Goal: Task Accomplishment & Management: Complete application form

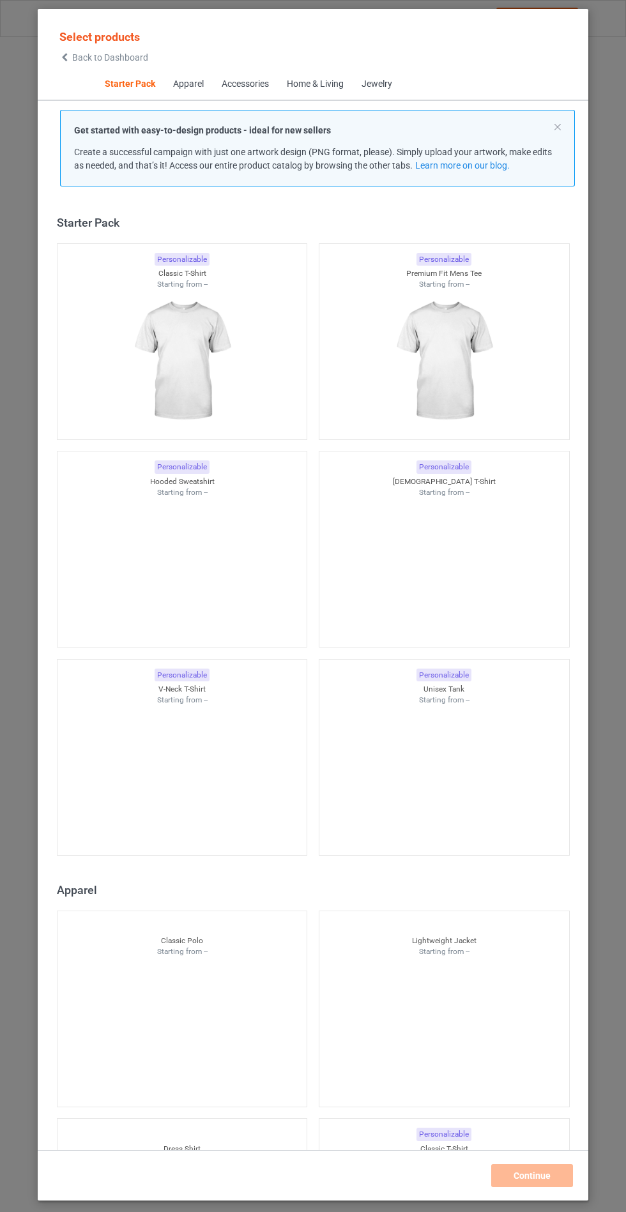
scroll to position [15, 0]
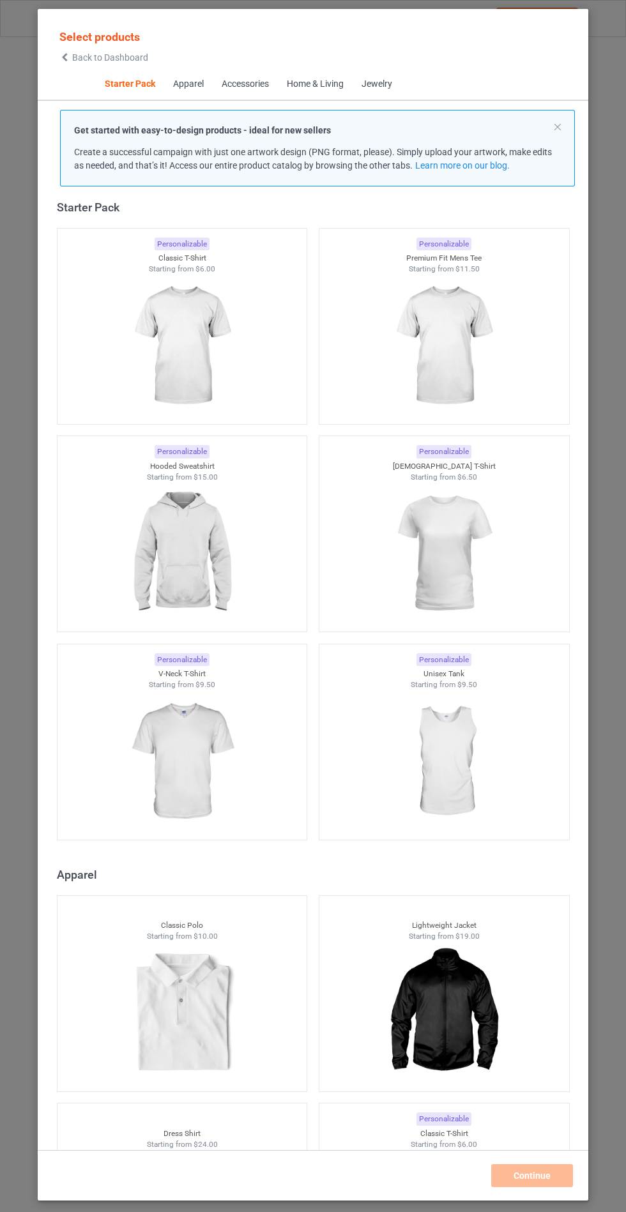
click at [214, 557] on img at bounding box center [182, 553] width 114 height 143
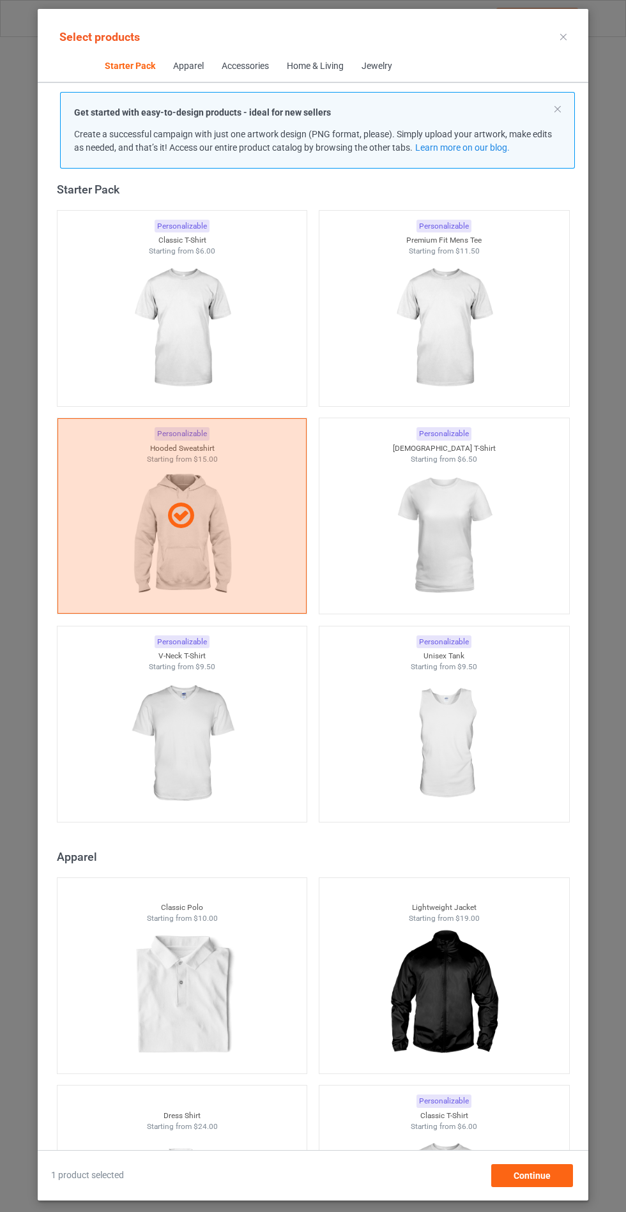
scroll to position [74, 0]
click at [555, 1169] on div "Continue" at bounding box center [532, 1175] width 82 height 23
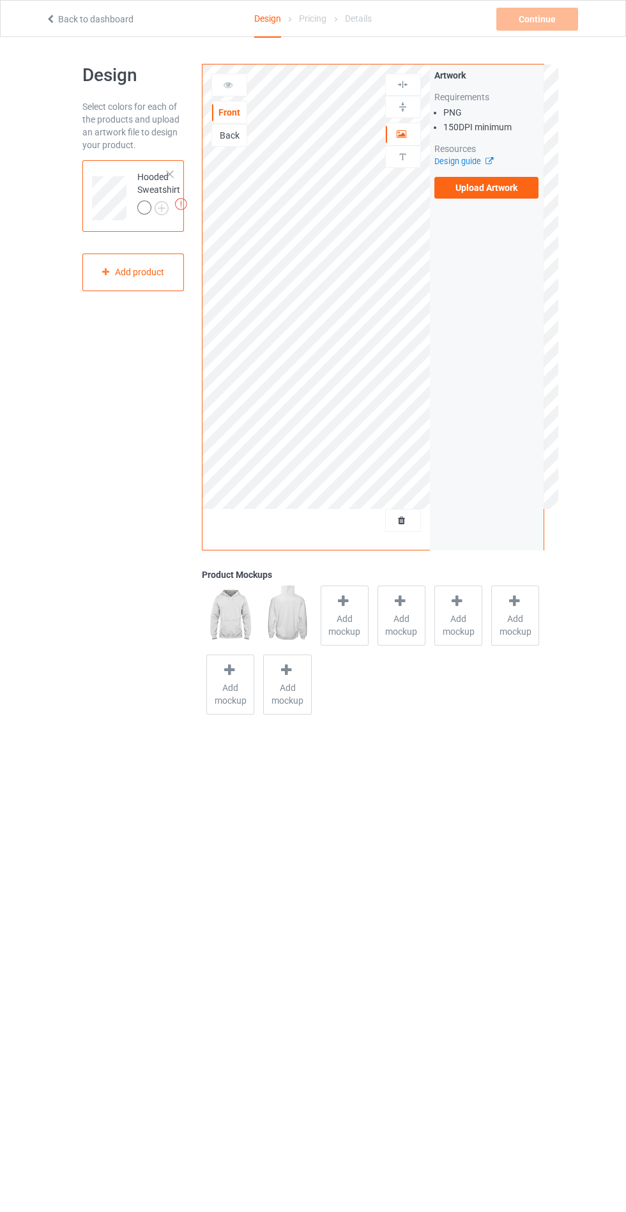
click at [496, 192] on label "Upload Artwork" at bounding box center [486, 188] width 105 height 22
click at [0, 0] on input "Upload Artwork" at bounding box center [0, 0] width 0 height 0
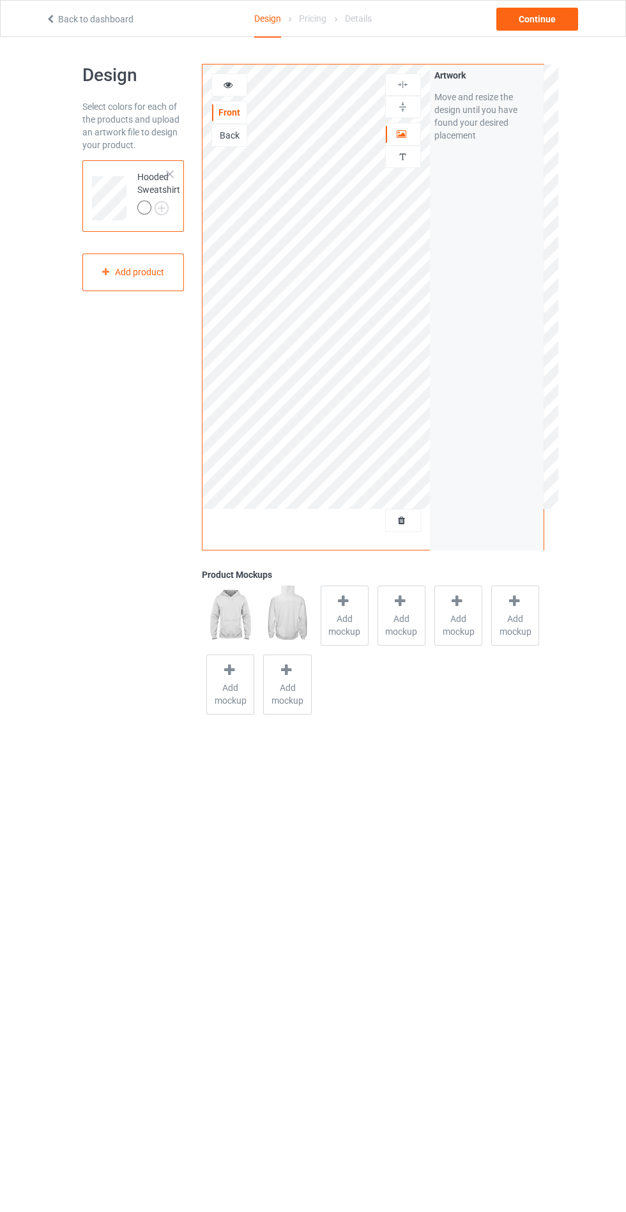
click at [351, 616] on span "Add mockup" at bounding box center [344, 626] width 47 height 26
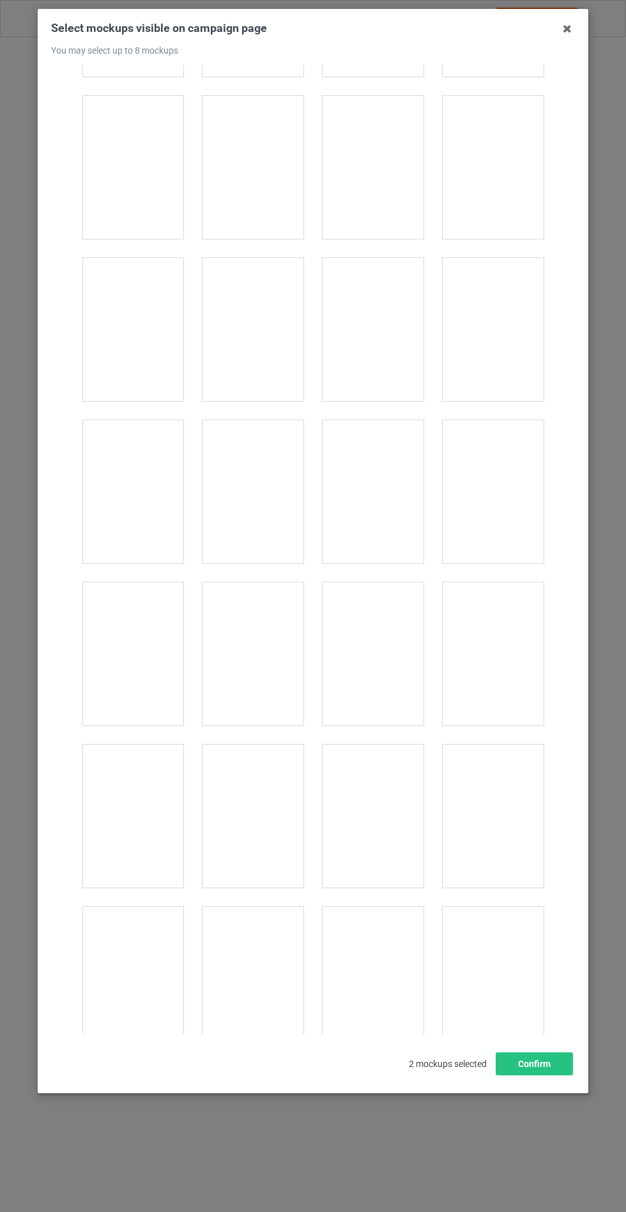
scroll to position [10309, 0]
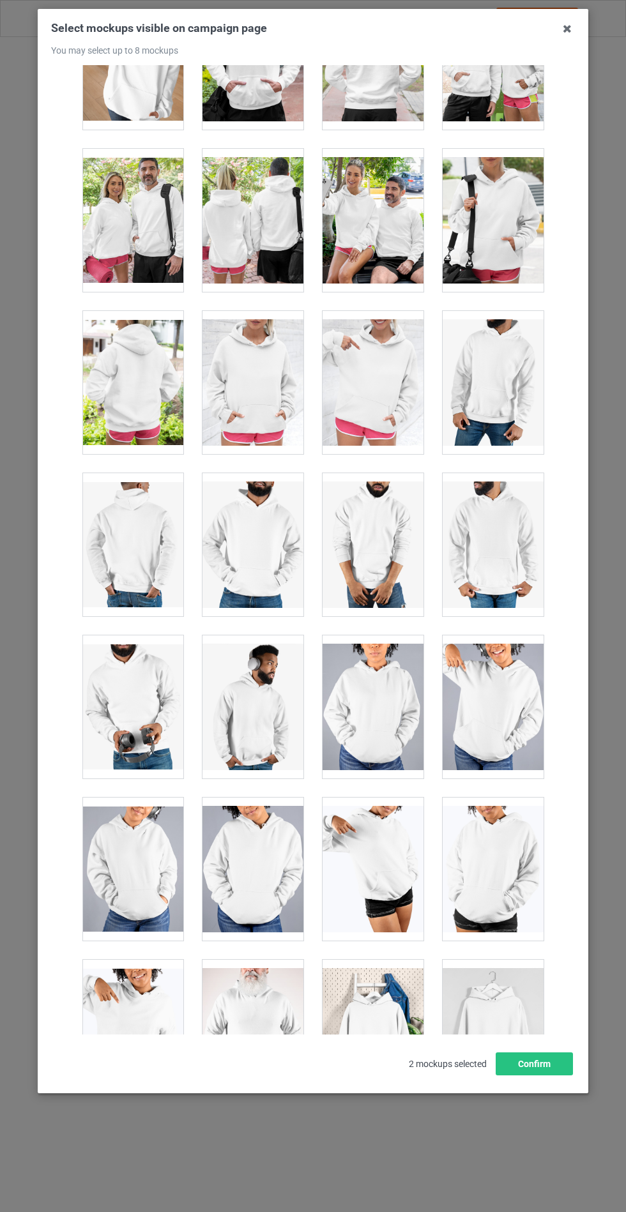
click at [241, 370] on div at bounding box center [252, 382] width 101 height 143
click at [532, 1076] on button "Confirm" at bounding box center [534, 1064] width 77 height 23
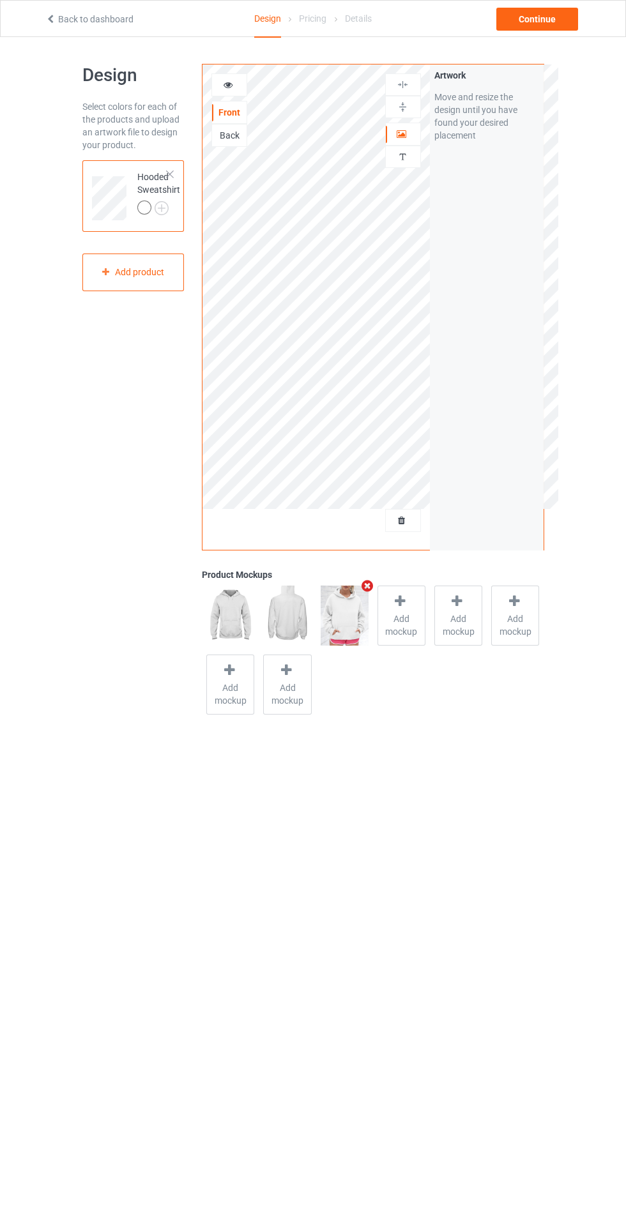
click at [0, 0] on img at bounding box center [0, 0] width 0 height 0
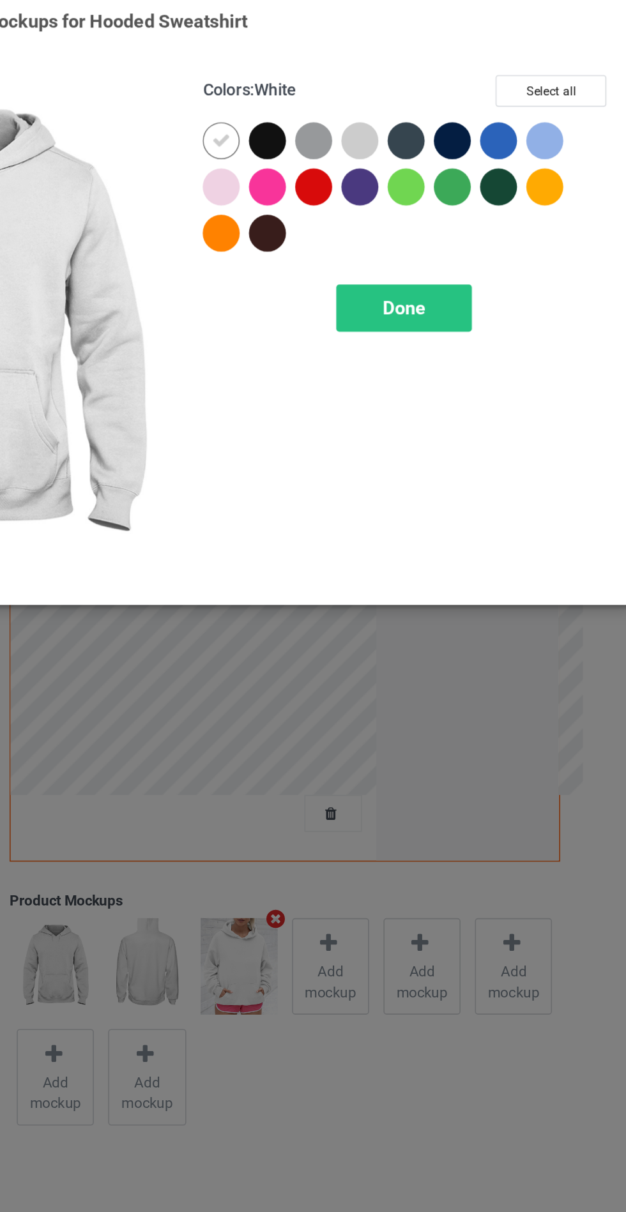
click at [365, 106] on div at bounding box center [362, 102] width 23 height 23
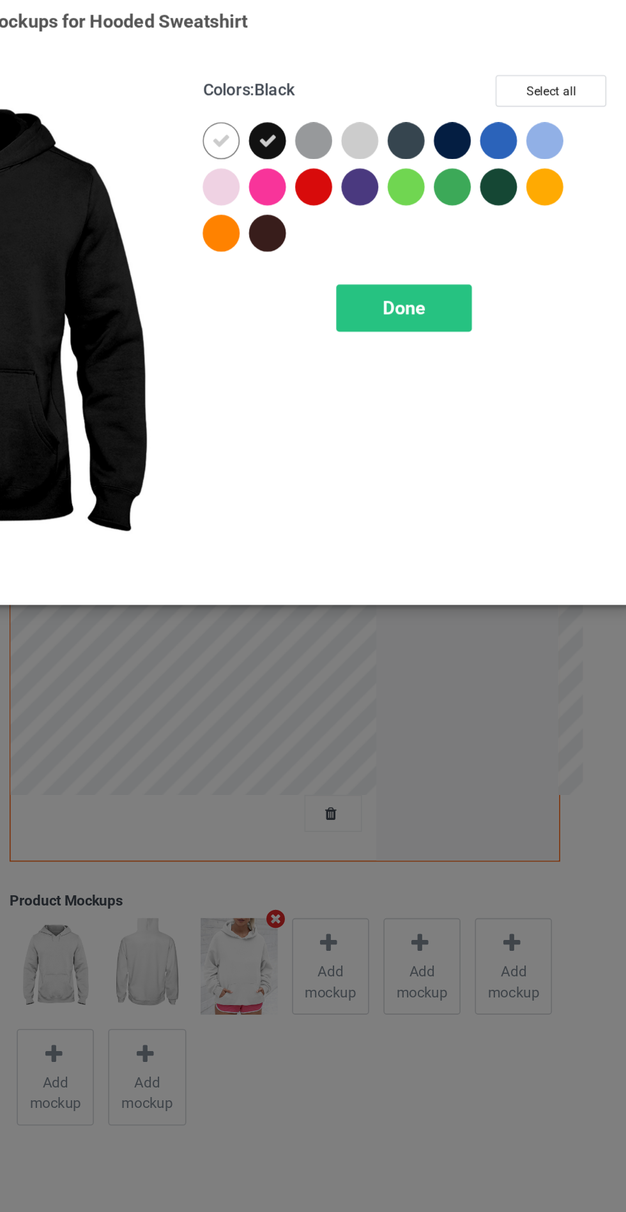
click at [386, 101] on div at bounding box center [390, 102] width 23 height 23
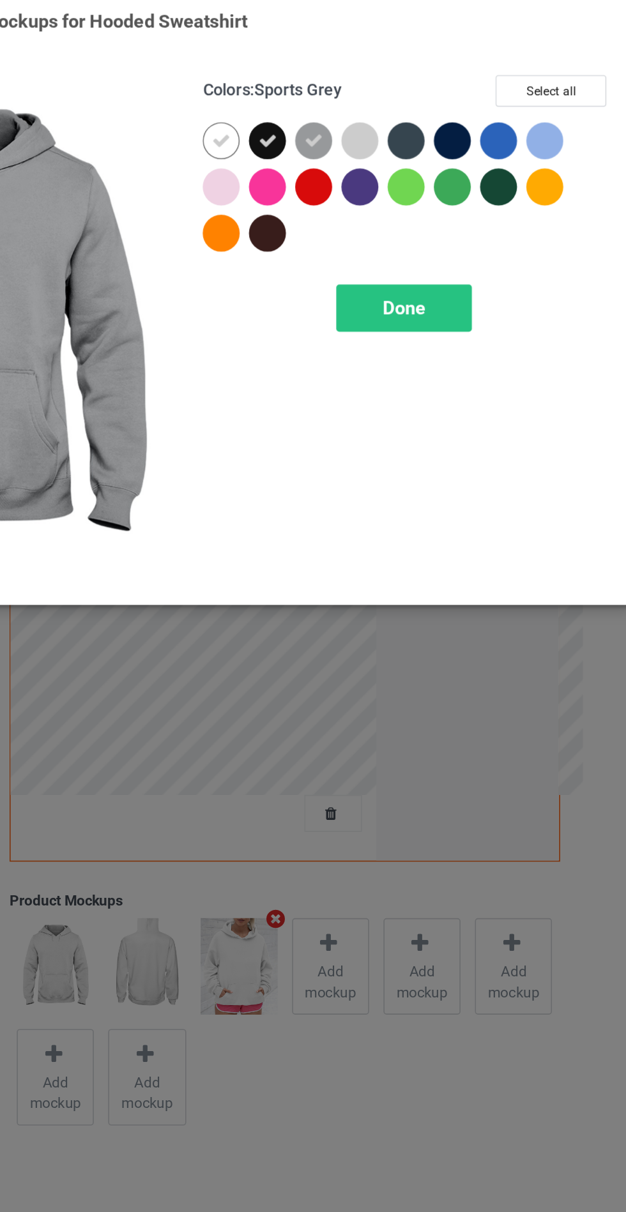
click at [446, 106] on div at bounding box center [448, 102] width 23 height 23
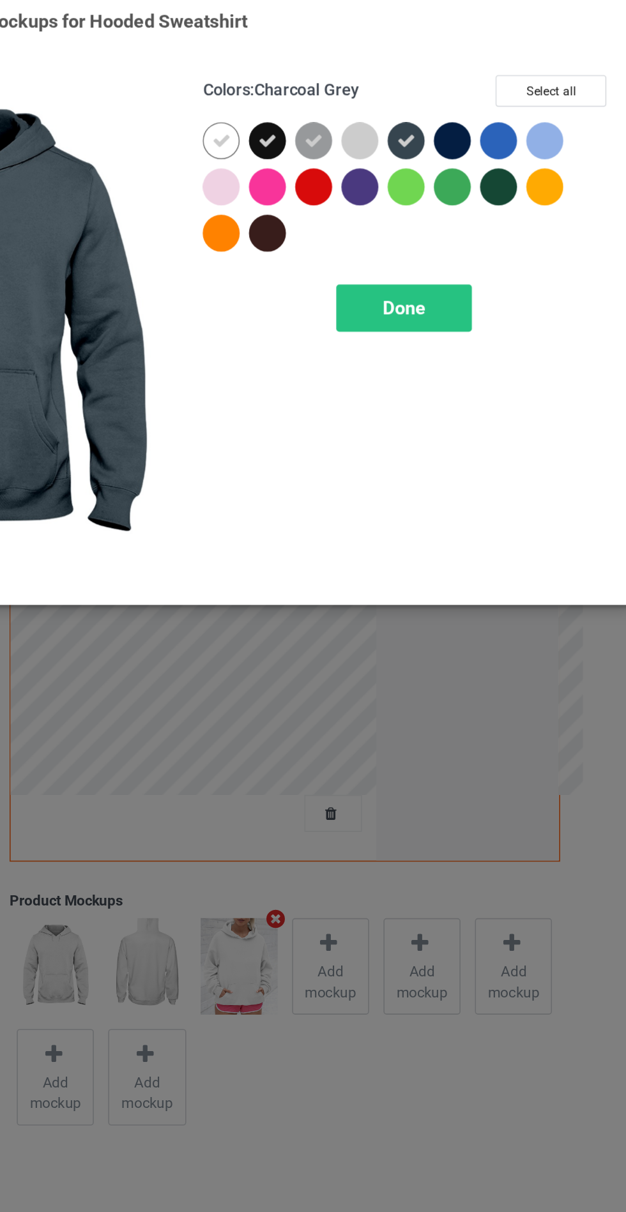
click at [466, 101] on div at bounding box center [477, 102] width 23 height 23
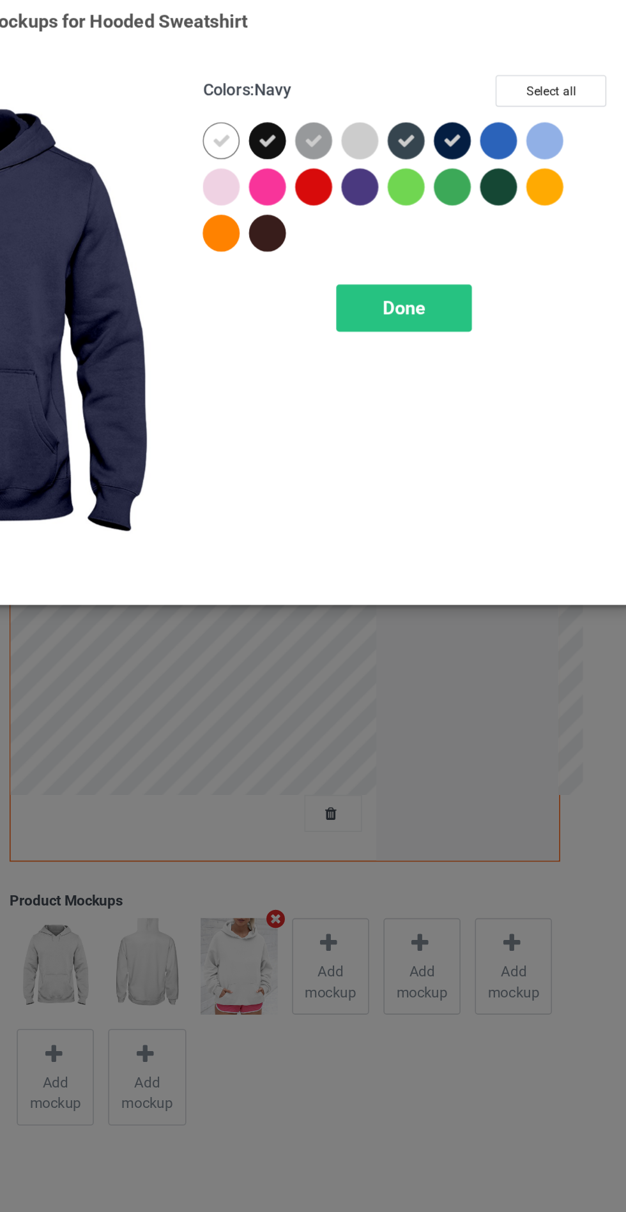
click at [439, 203] on span "Done" at bounding box center [447, 205] width 27 height 13
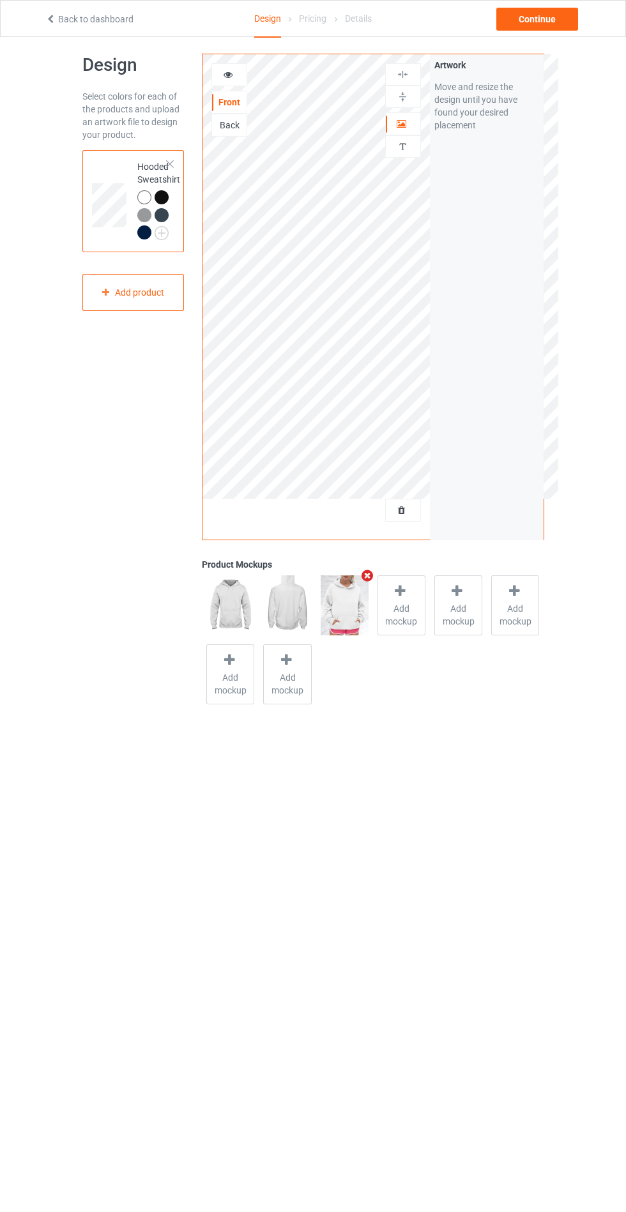
scroll to position [14, 0]
click at [510, 28] on div "Continue" at bounding box center [537, 19] width 82 height 23
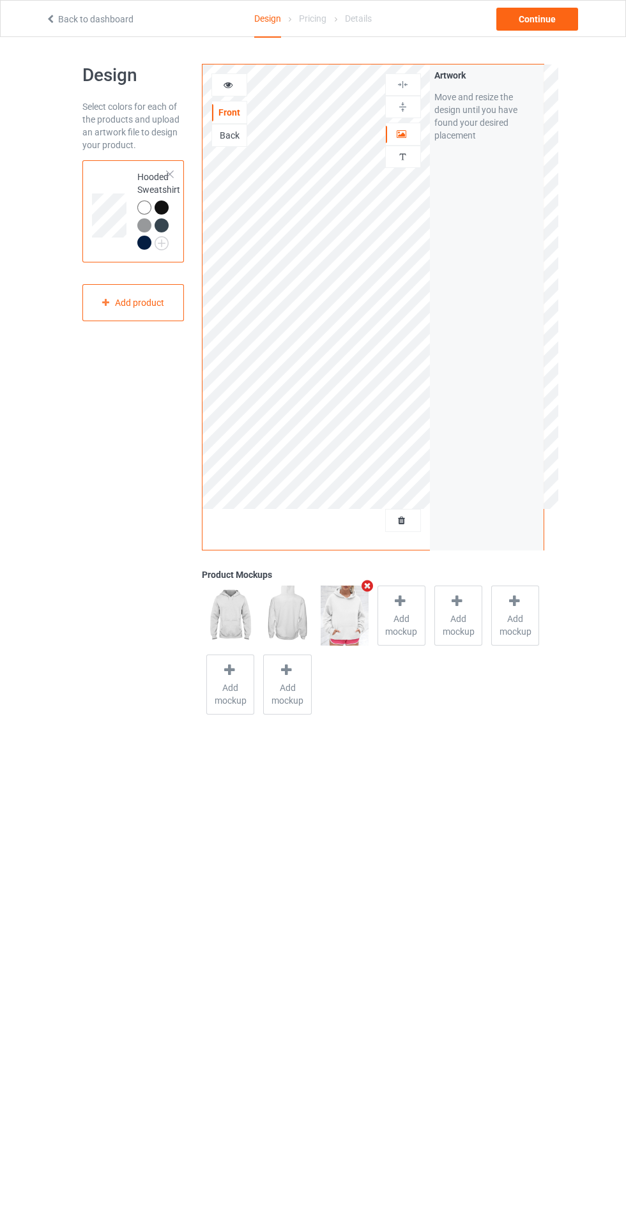
click at [228, 84] on icon at bounding box center [228, 83] width 11 height 9
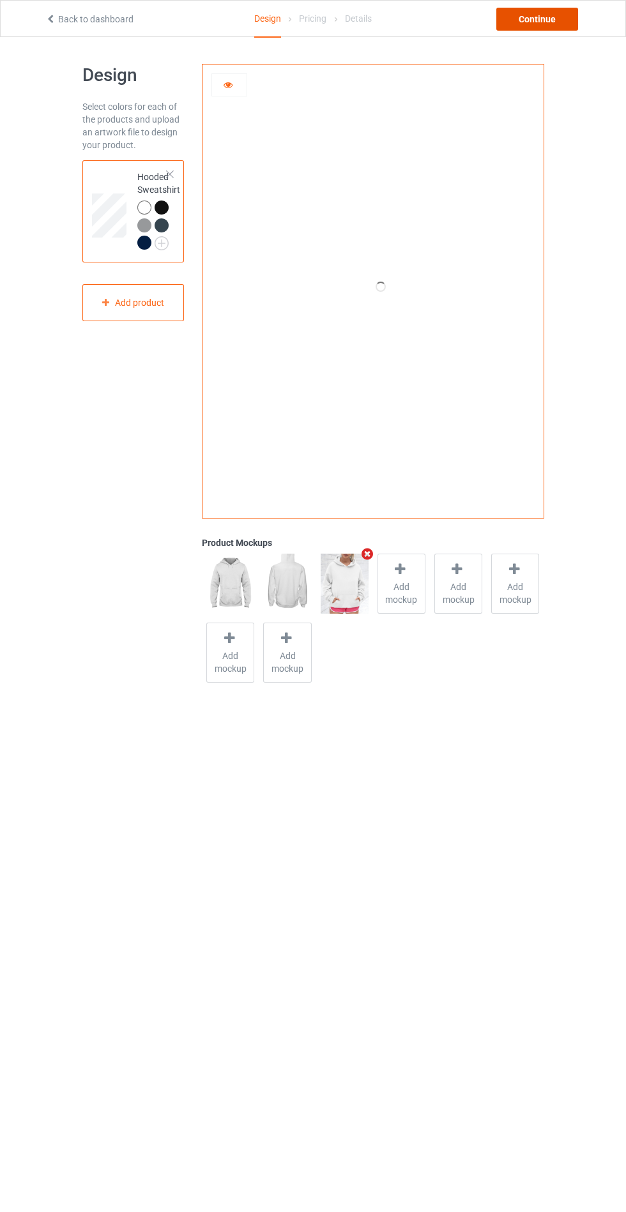
click at [508, 19] on div "Continue" at bounding box center [537, 19] width 82 height 23
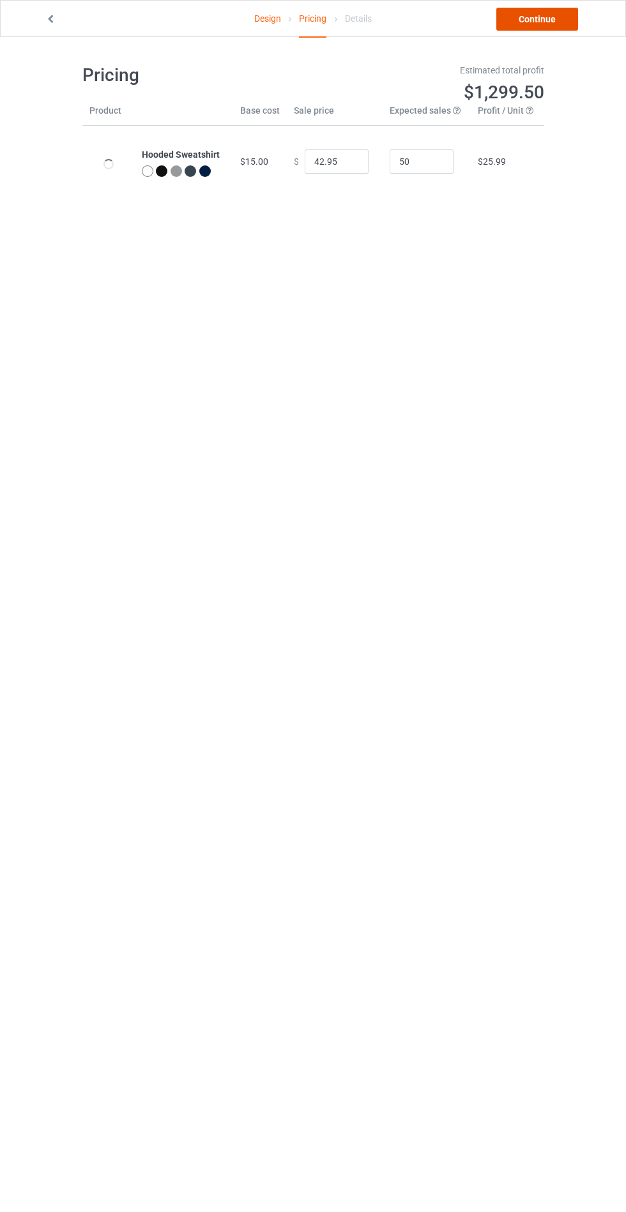
click at [535, 19] on link "Continue" at bounding box center [537, 19] width 82 height 23
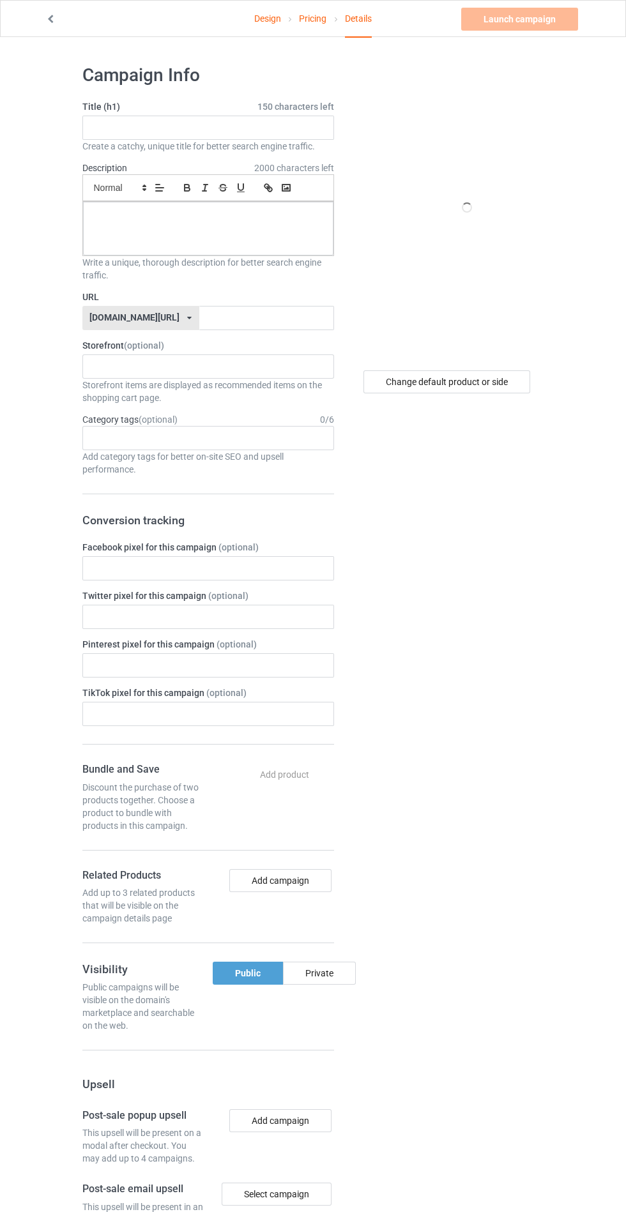
click at [173, 109] on label "Title (h1) 150 characters left" at bounding box center [208, 106] width 252 height 13
click at [171, 126] on input "text" at bounding box center [208, 128] width 252 height 24
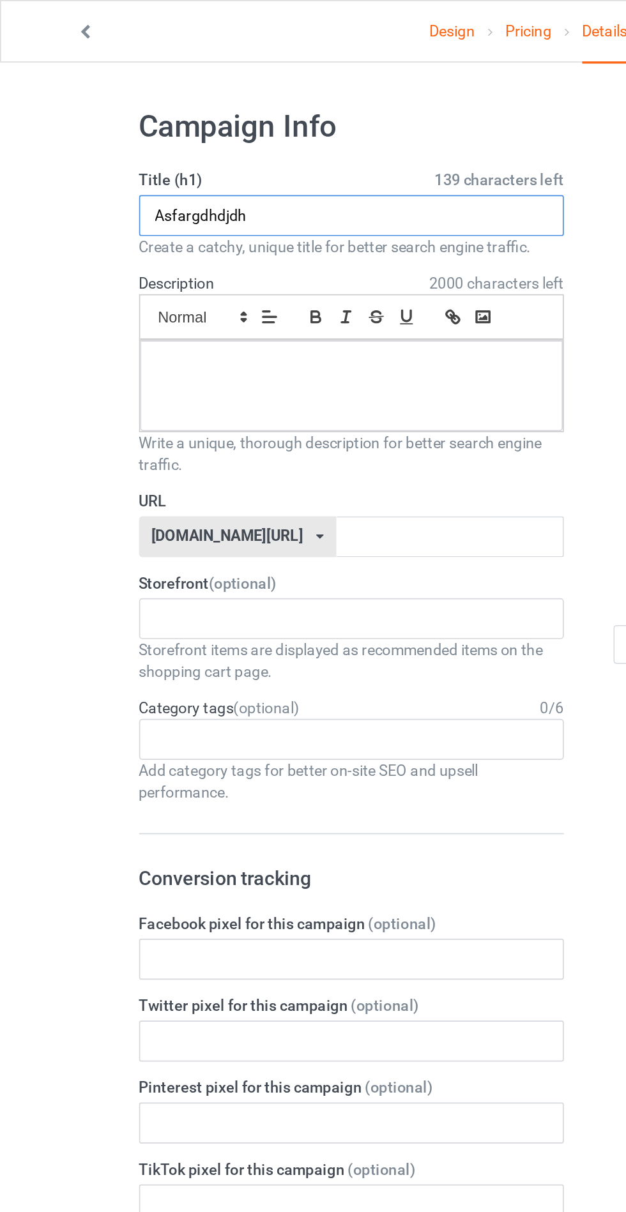
type input "Asfargdhdjdh"
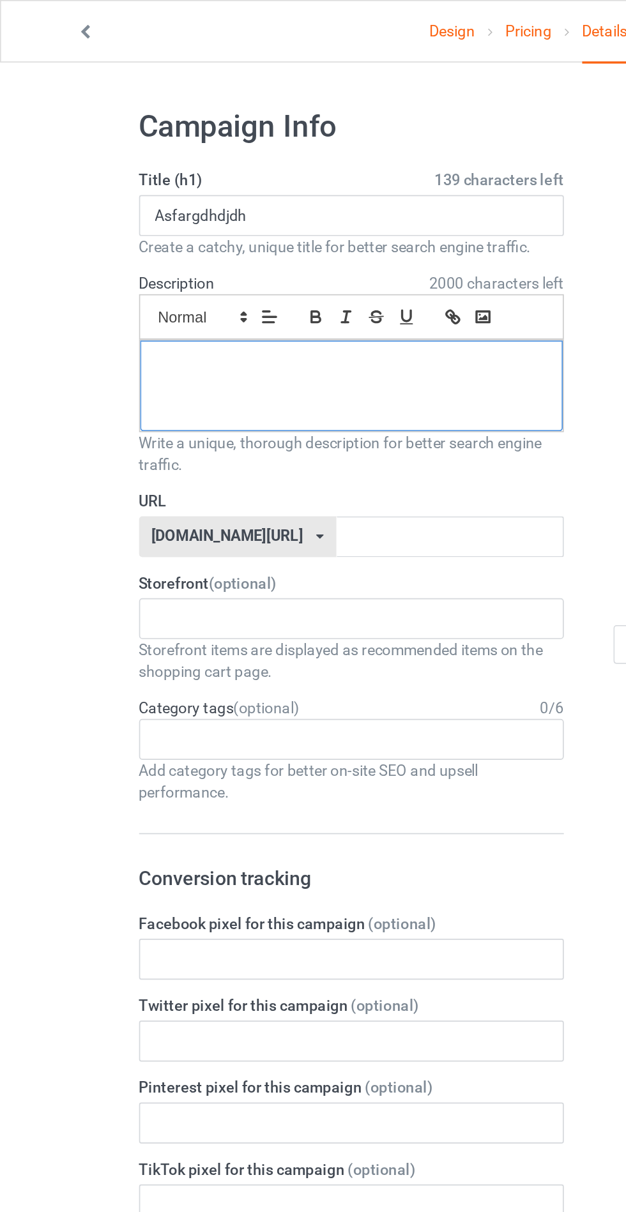
click at [135, 230] on div at bounding box center [208, 229] width 250 height 54
click at [291, 314] on input "text" at bounding box center [266, 318] width 135 height 24
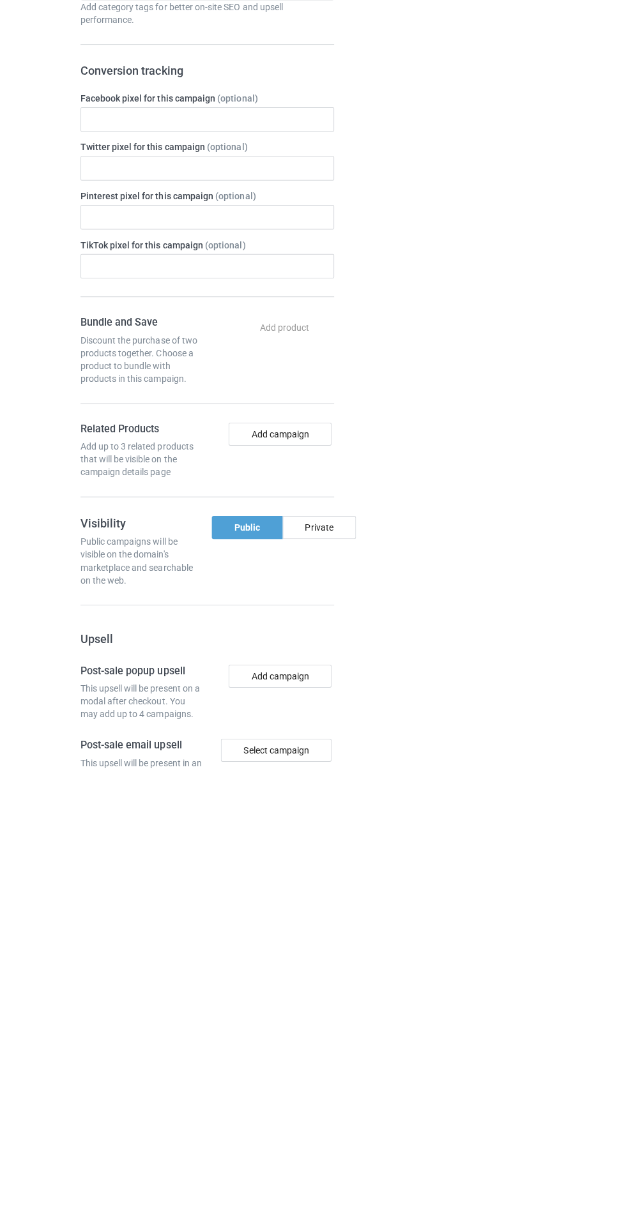
type input "Jzhhdbdh"
click at [339, 980] on div "Private" at bounding box center [319, 973] width 73 height 23
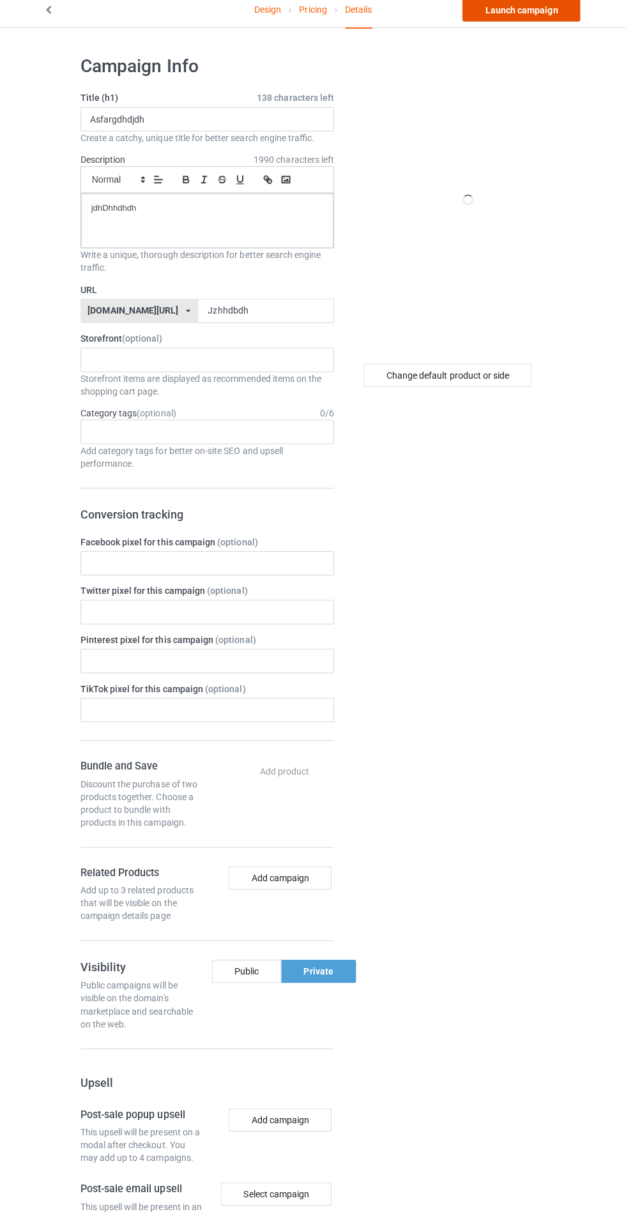
click at [525, 17] on link "Launch campaign" at bounding box center [519, 19] width 117 height 23
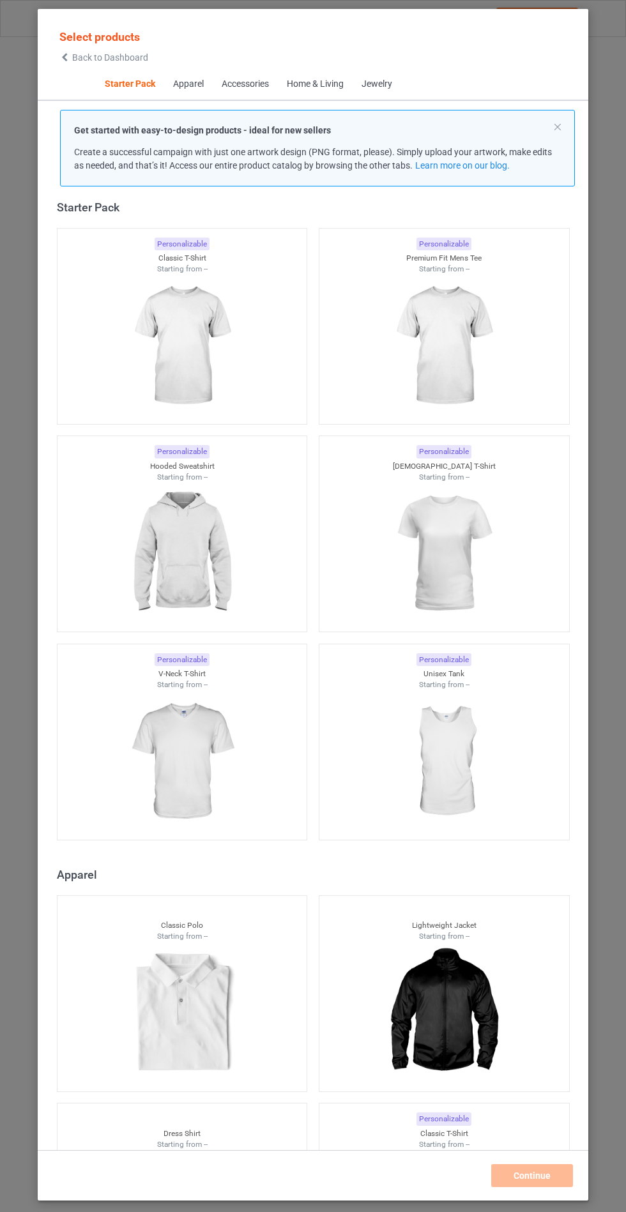
click at [239, 536] on img at bounding box center [182, 553] width 114 height 143
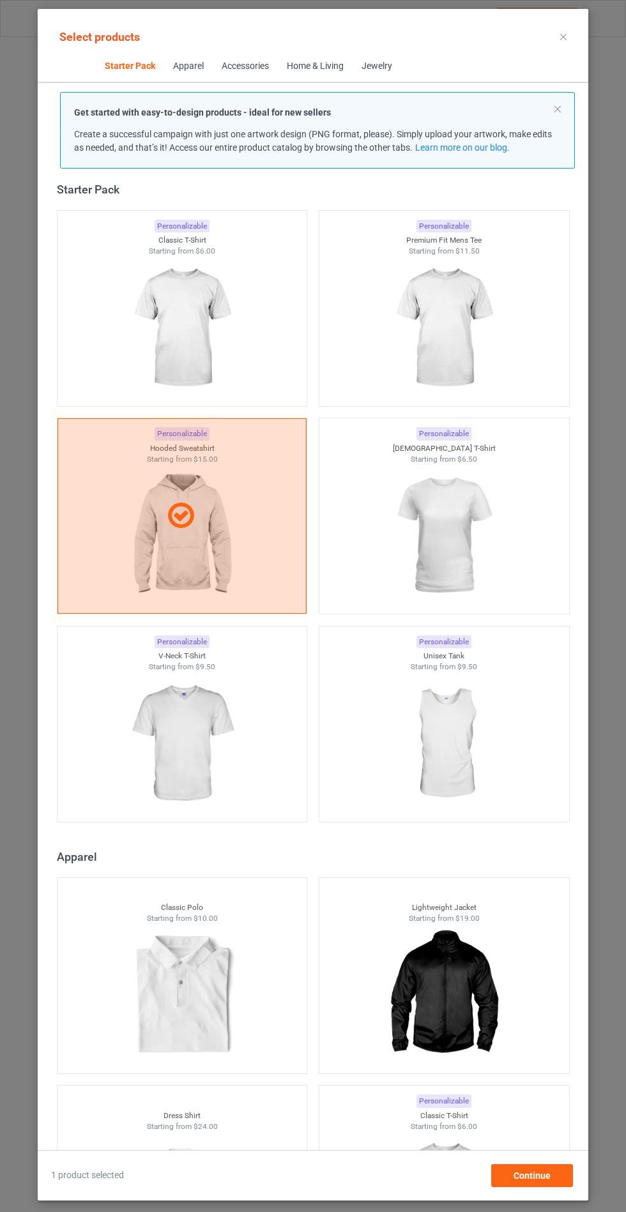
scroll to position [74, 0]
click at [530, 1181] on span "Continue" at bounding box center [532, 1176] width 37 height 10
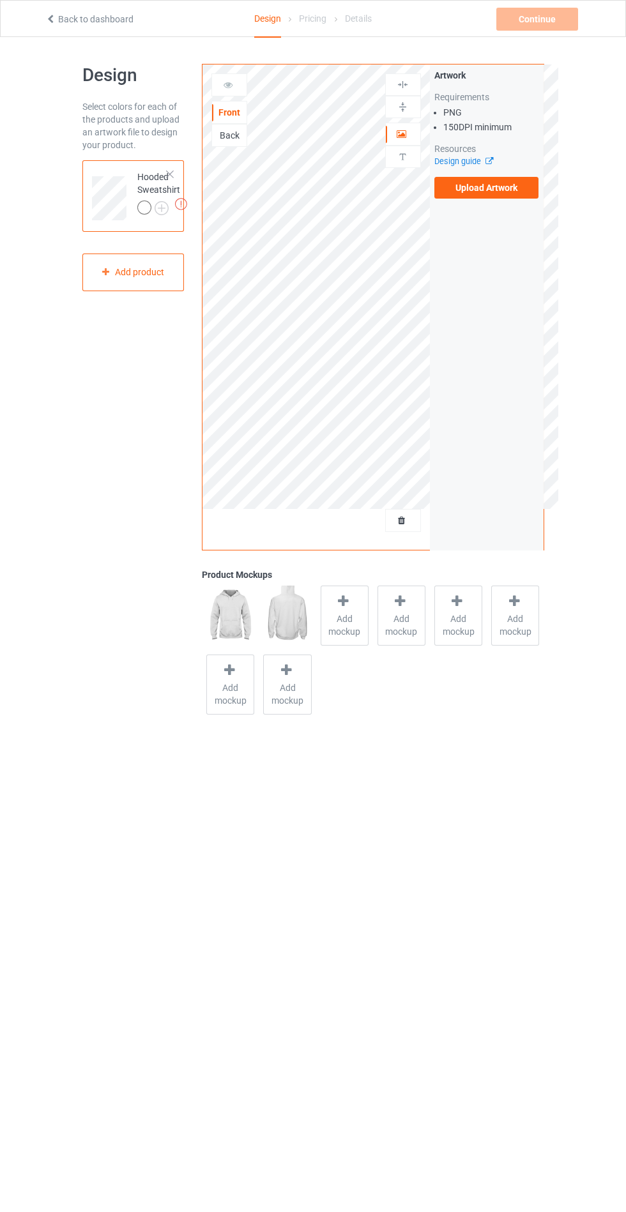
click at [331, 613] on span "Add mockup" at bounding box center [344, 626] width 47 height 26
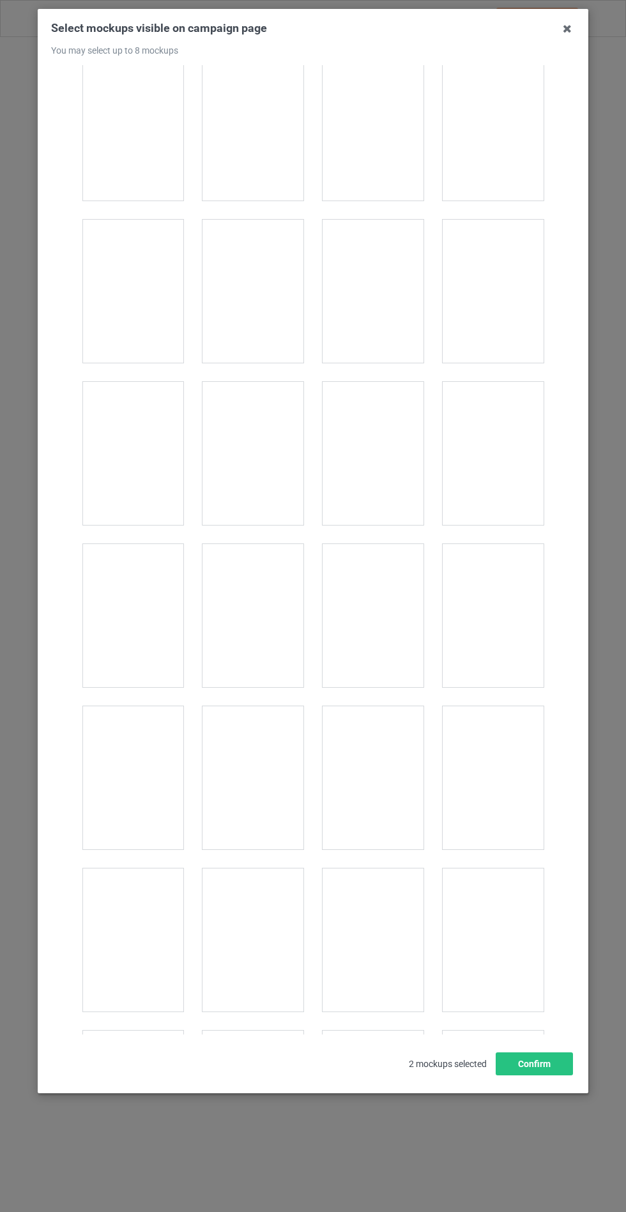
scroll to position [10309, 0]
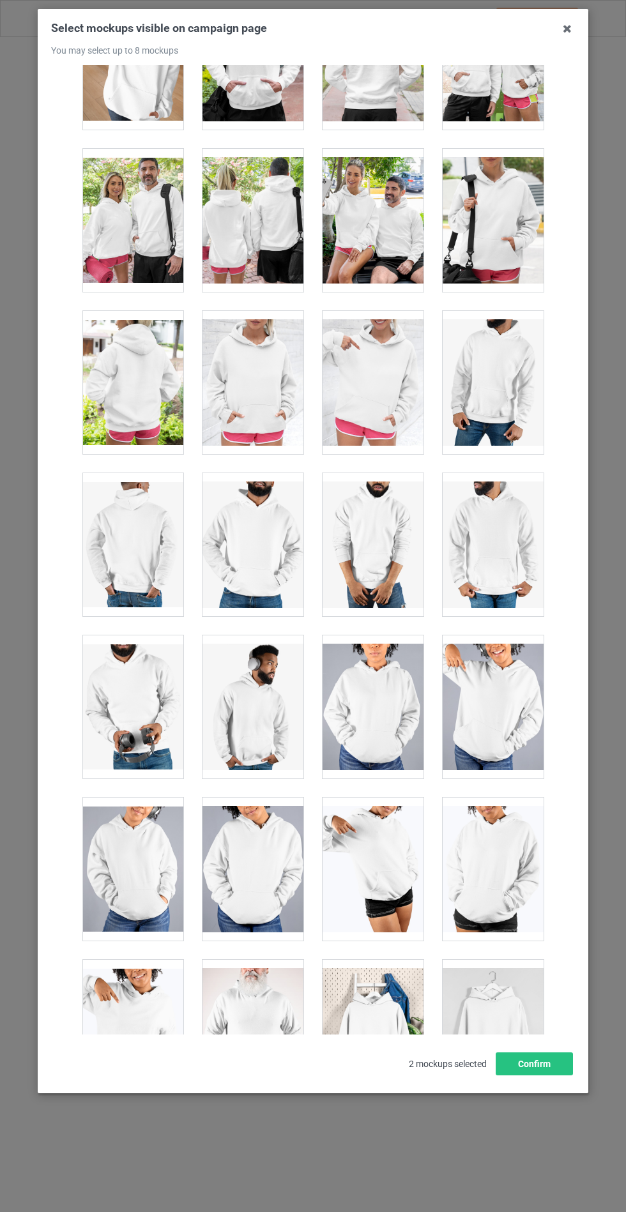
click at [268, 356] on div at bounding box center [252, 382] width 101 height 143
click at [561, 1076] on button "Confirm" at bounding box center [534, 1064] width 77 height 23
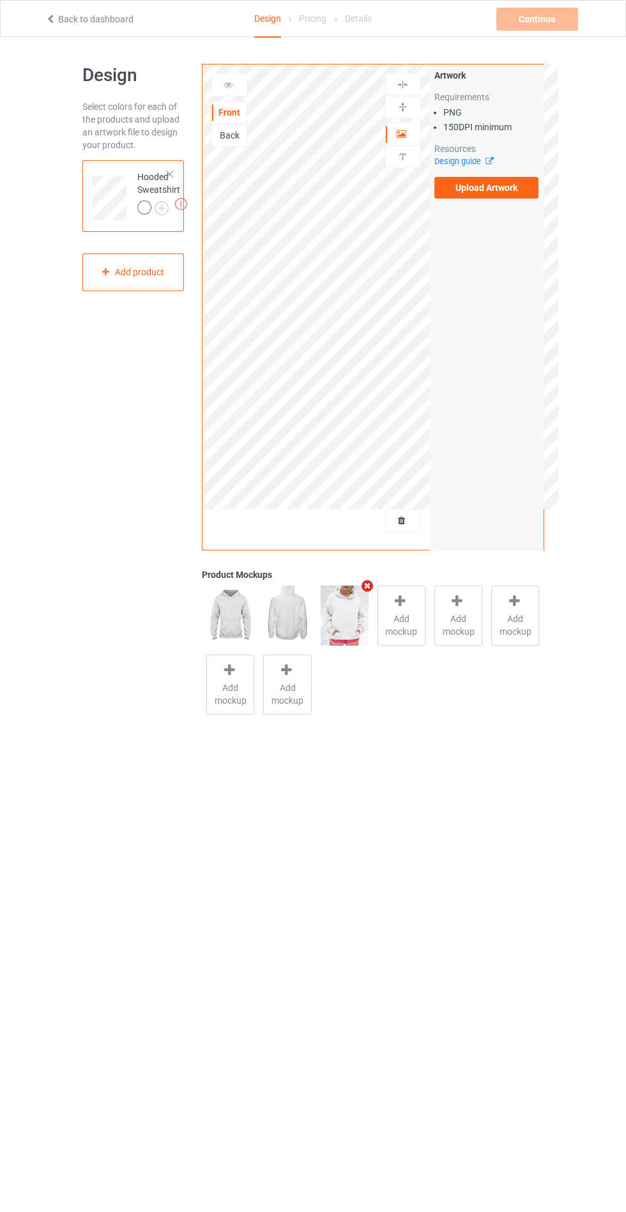
click at [476, 186] on label "Upload Artwork" at bounding box center [486, 188] width 105 height 22
click at [0, 0] on input "Upload Artwork" at bounding box center [0, 0] width 0 height 0
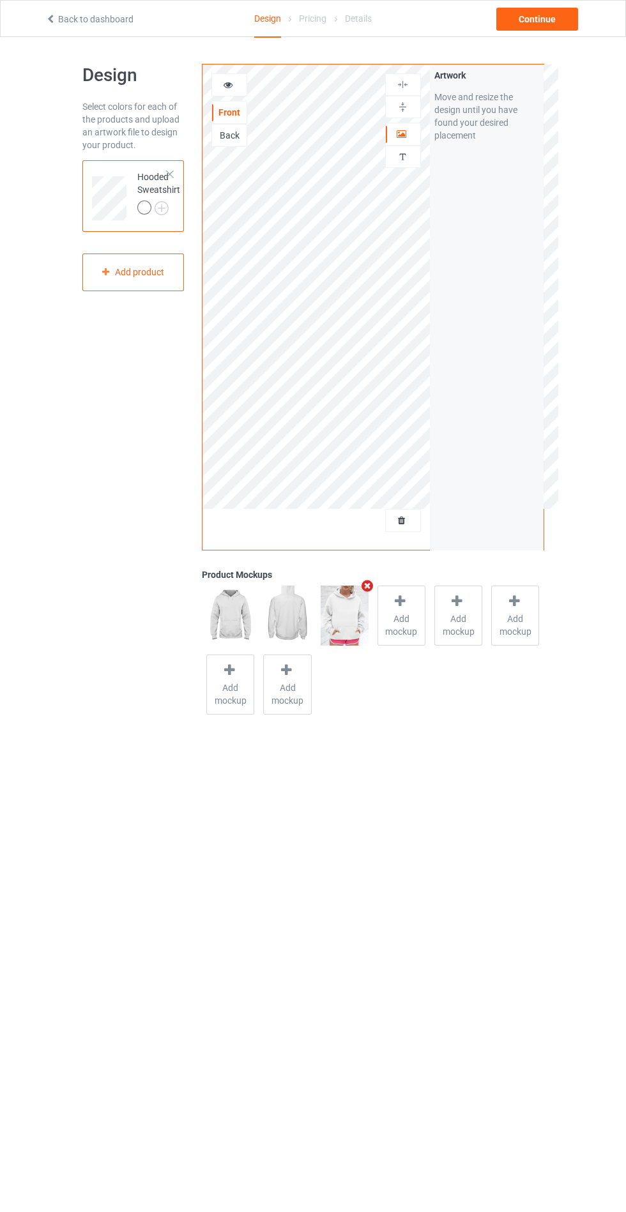
click at [0, 0] on img at bounding box center [0, 0] width 0 height 0
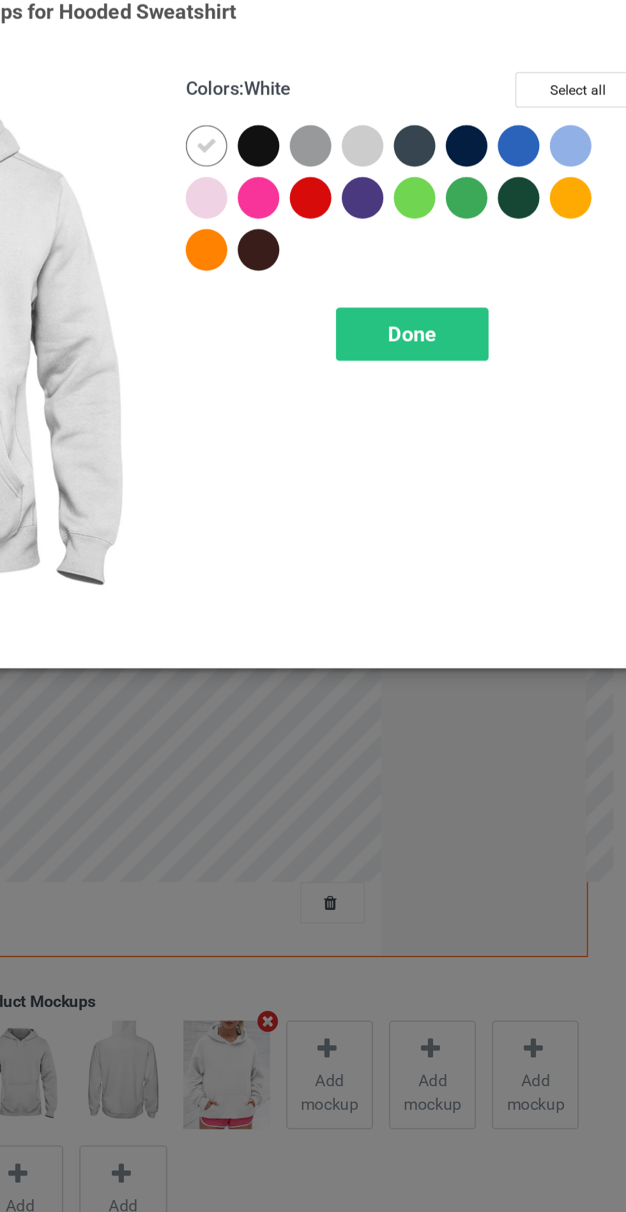
click at [397, 109] on div at bounding box center [390, 102] width 23 height 23
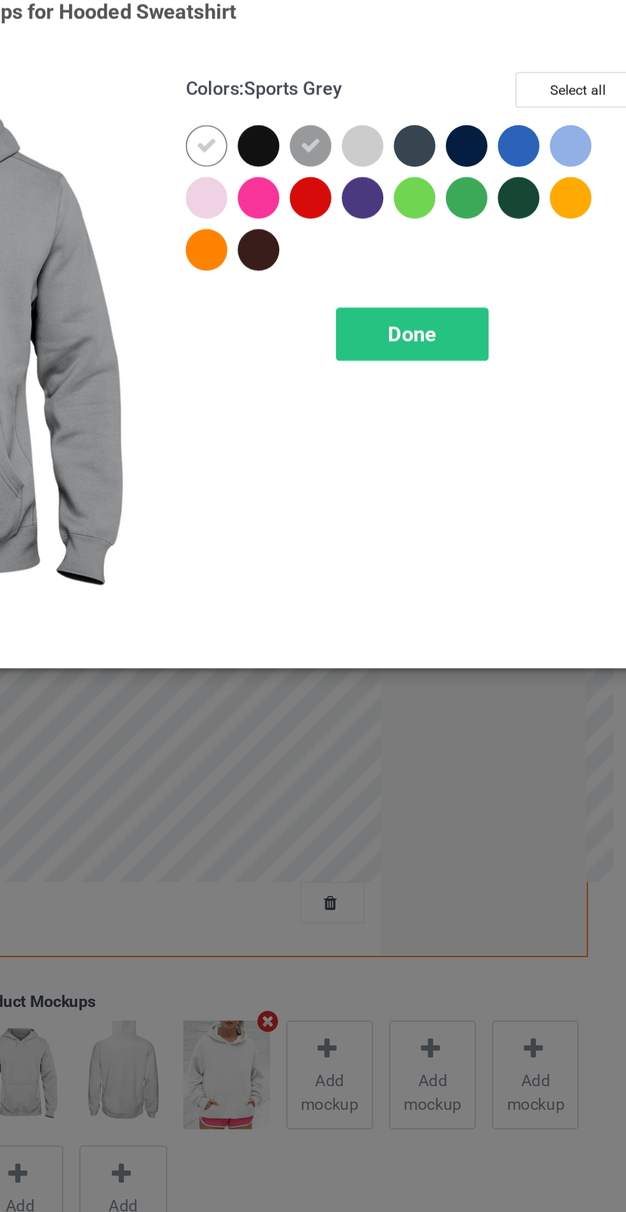
click at [338, 125] on div at bounding box center [333, 130] width 23 height 23
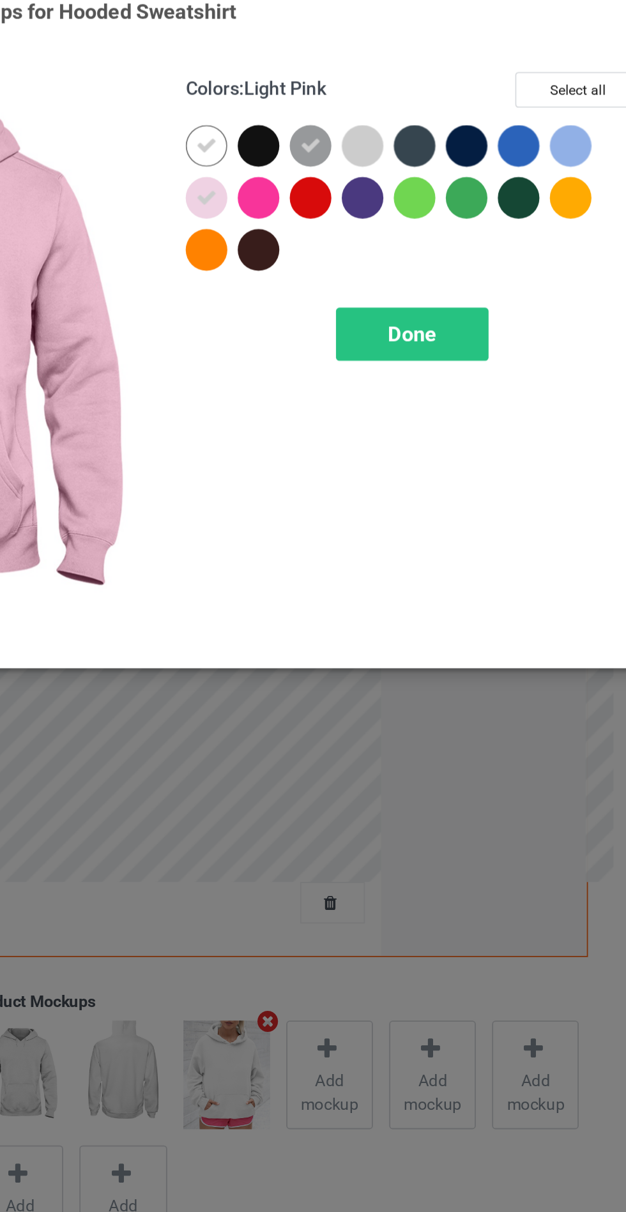
click at [422, 95] on div at bounding box center [419, 102] width 23 height 23
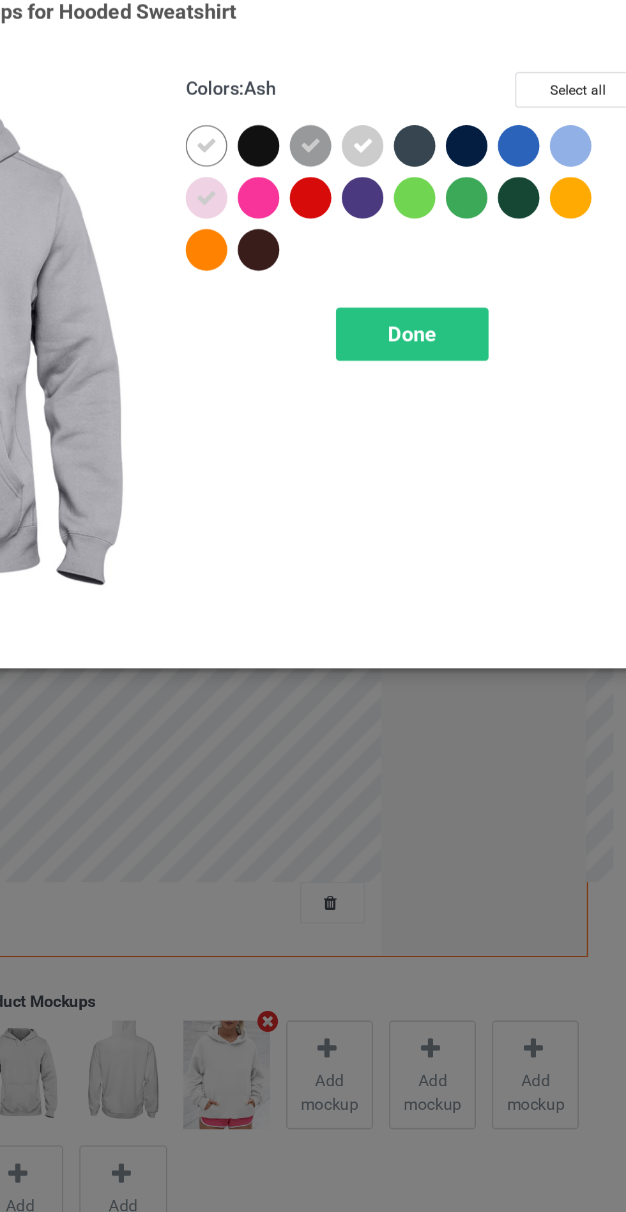
click at [531, 103] on div at bounding box center [534, 102] width 23 height 23
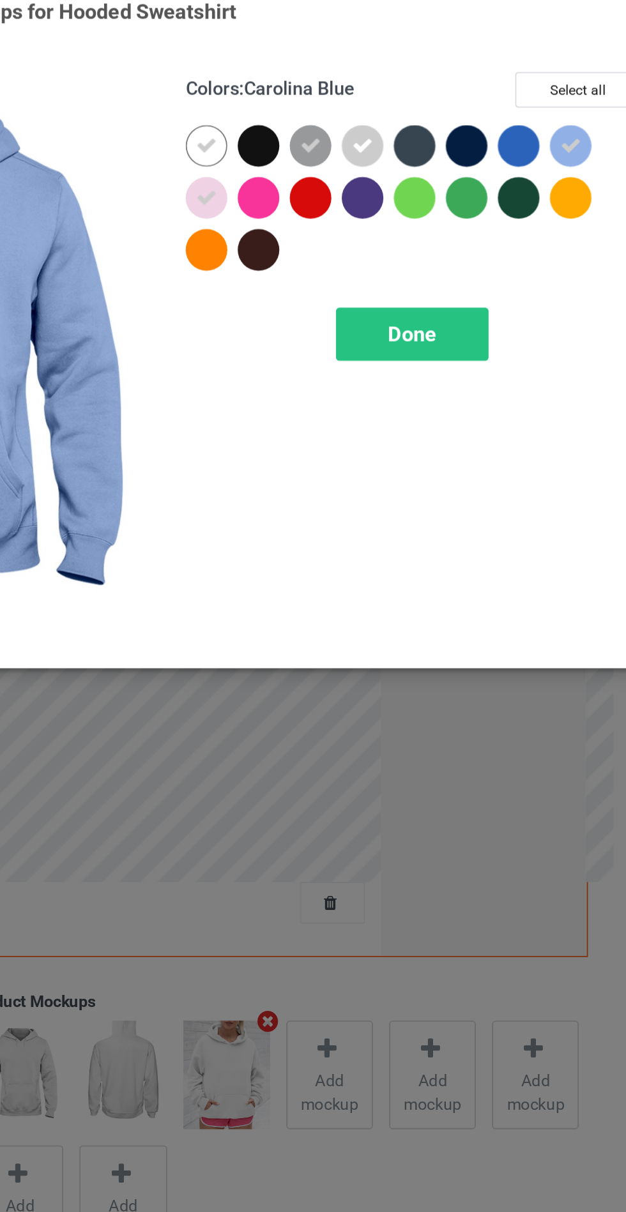
click at [460, 217] on div "Done" at bounding box center [447, 206] width 84 height 29
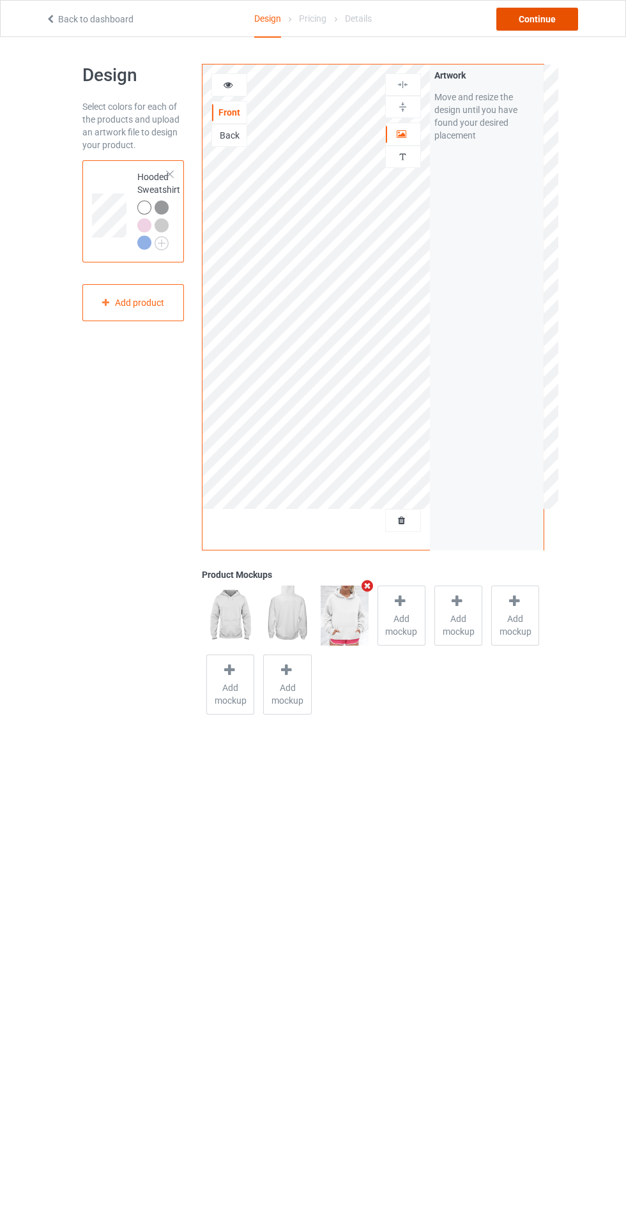
click at [544, 19] on div "Continue" at bounding box center [537, 19] width 82 height 23
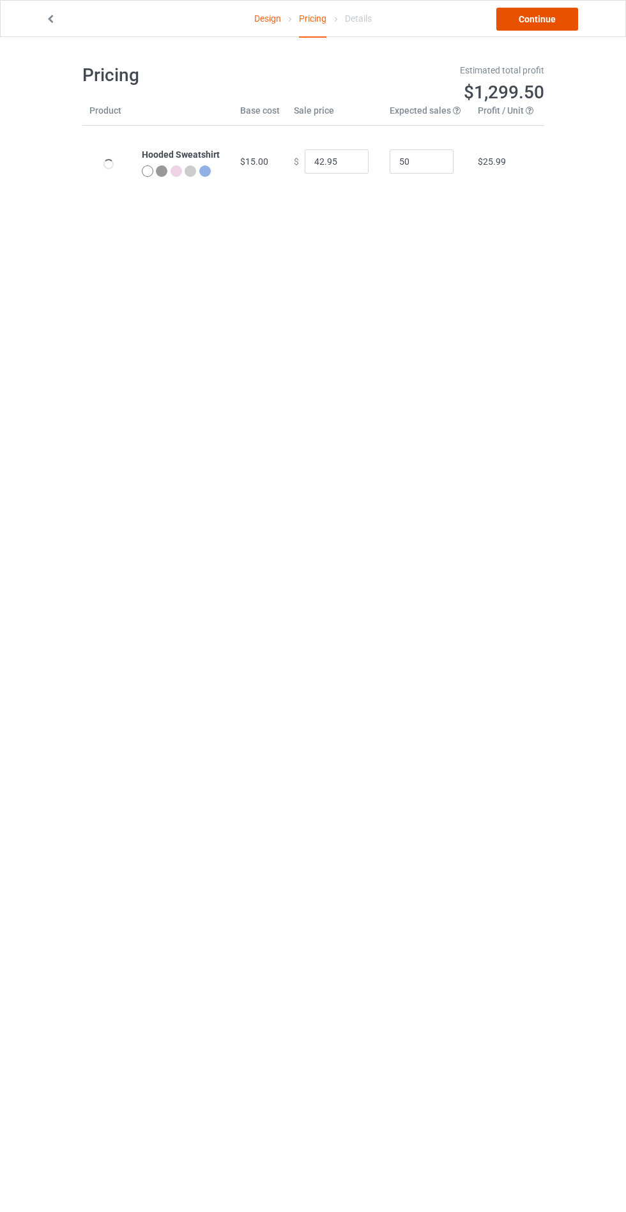
click at [557, 14] on link "Continue" at bounding box center [537, 19] width 82 height 23
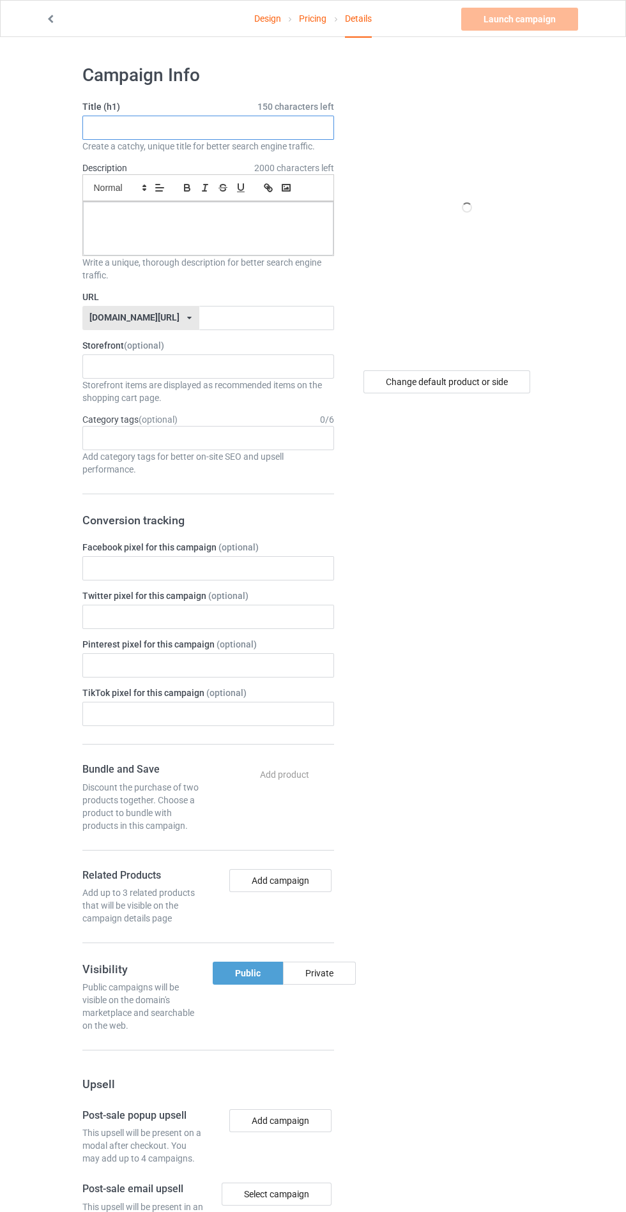
click at [296, 127] on input "text" at bounding box center [208, 128] width 252 height 24
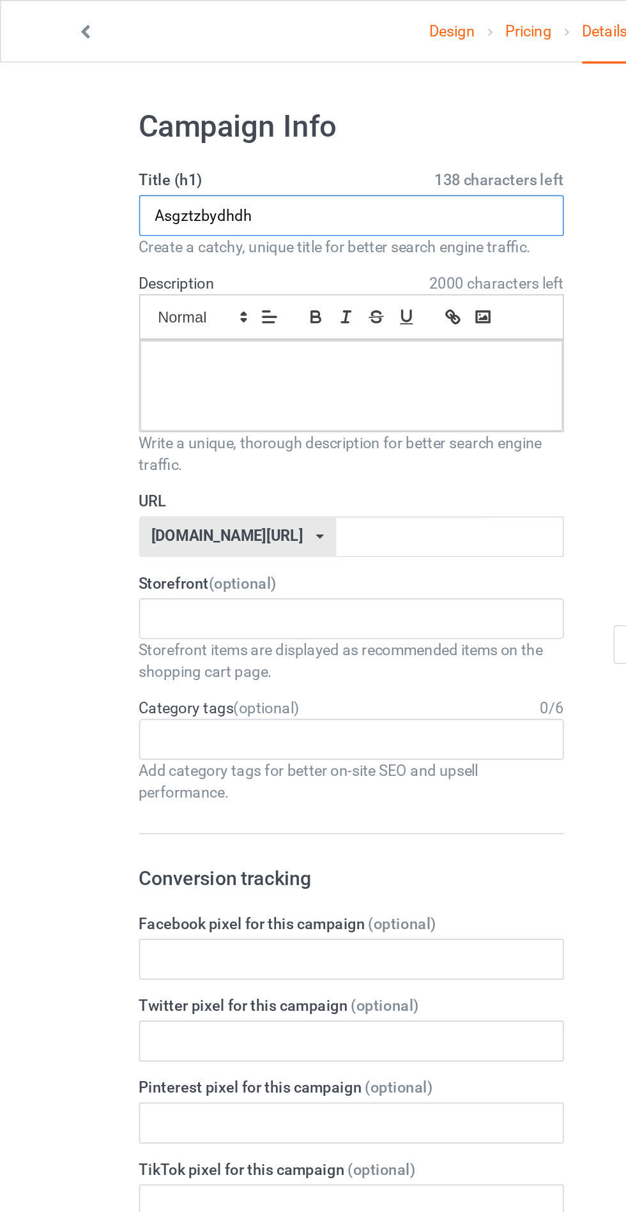
click at [107, 136] on input "Asgztzbydhdh" at bounding box center [208, 128] width 252 height 24
type input "Asgztzbydhdh"
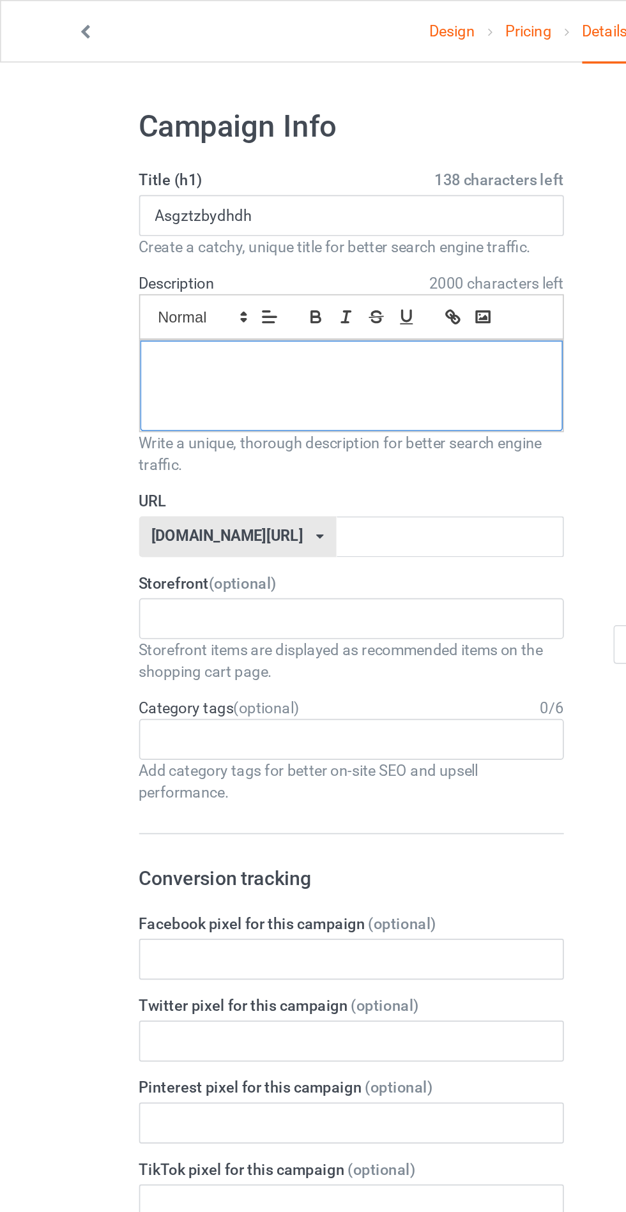
click at [108, 227] on div at bounding box center [208, 229] width 250 height 54
click at [278, 317] on input "text" at bounding box center [266, 318] width 135 height 24
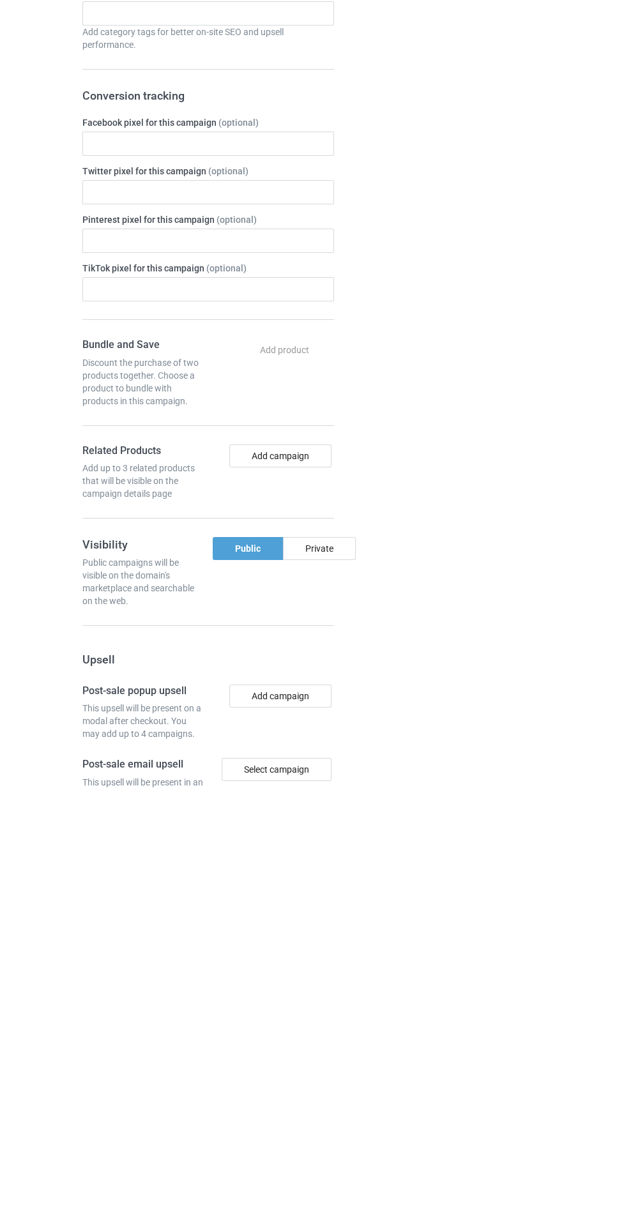
type input "Bdhhddyhd"
click at [346, 977] on div "Change default product or side" at bounding box center [448, 776] width 210 height 1442
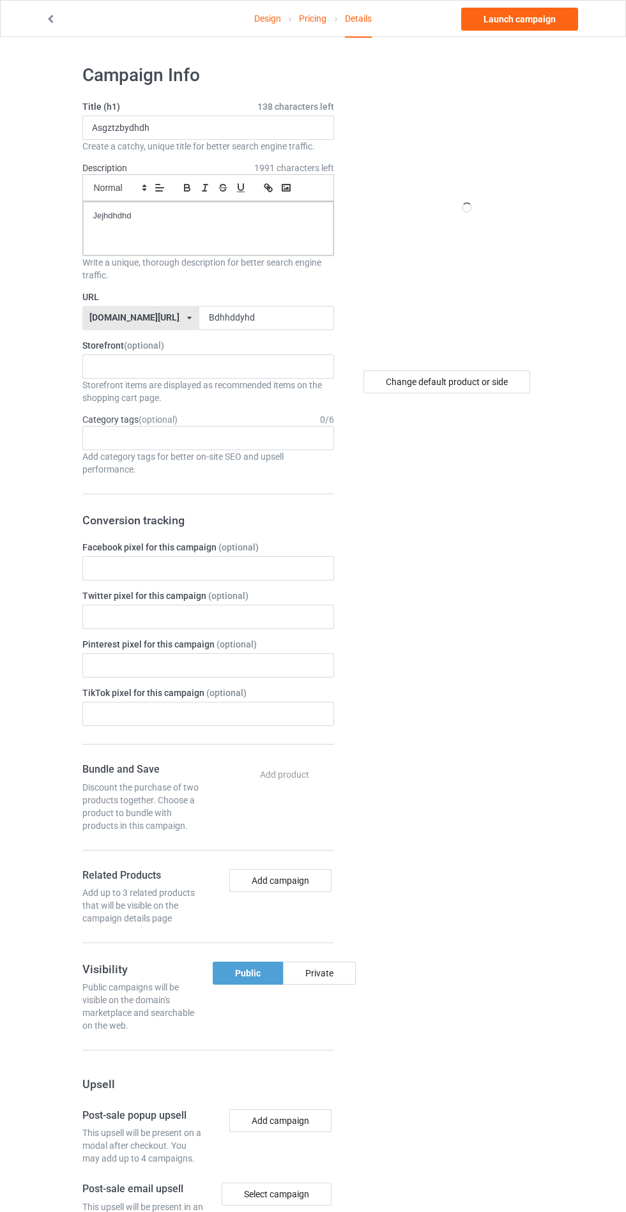
click at [328, 980] on div "Private" at bounding box center [319, 973] width 73 height 23
click at [479, 774] on div "Change default product or side" at bounding box center [448, 776] width 210 height 1442
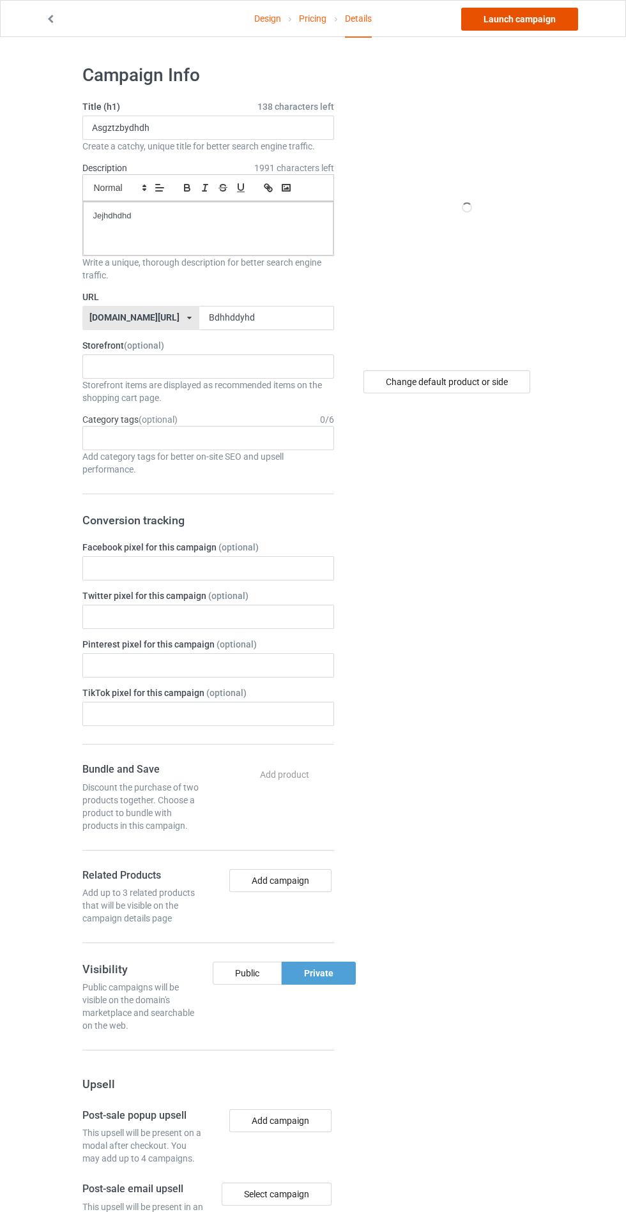
click at [519, 19] on link "Launch campaign" at bounding box center [519, 19] width 117 height 23
